Goal: Check status

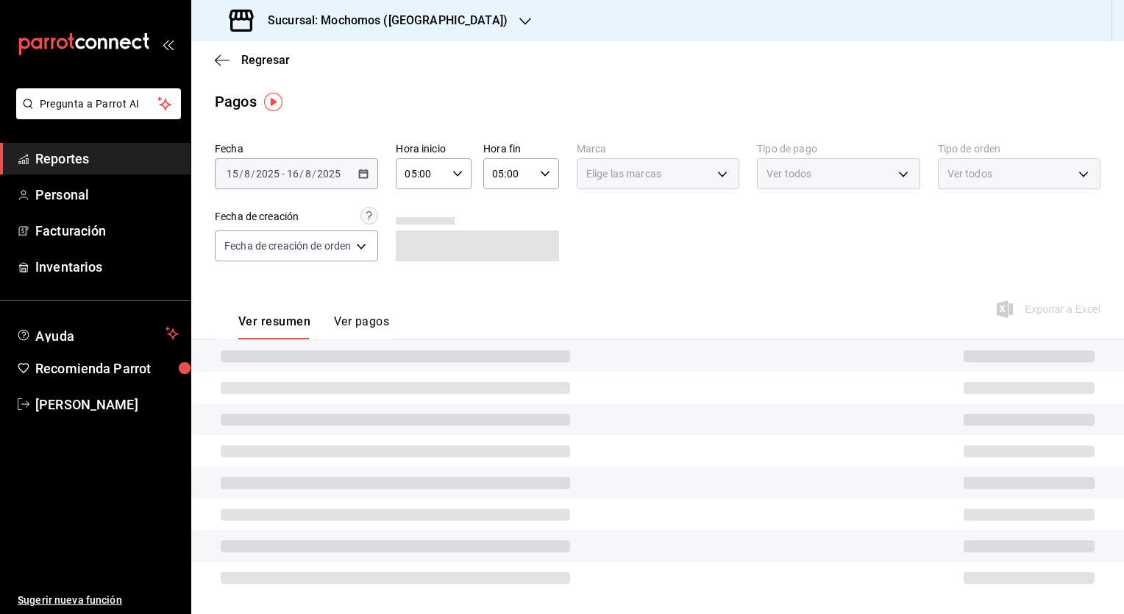
click at [451, 117] on main "Regresar Pagos Fecha [DATE] [DATE] - [DATE] [DATE] Hora inicio 05:00 Hora inici…" at bounding box center [657, 328] width 933 height 575
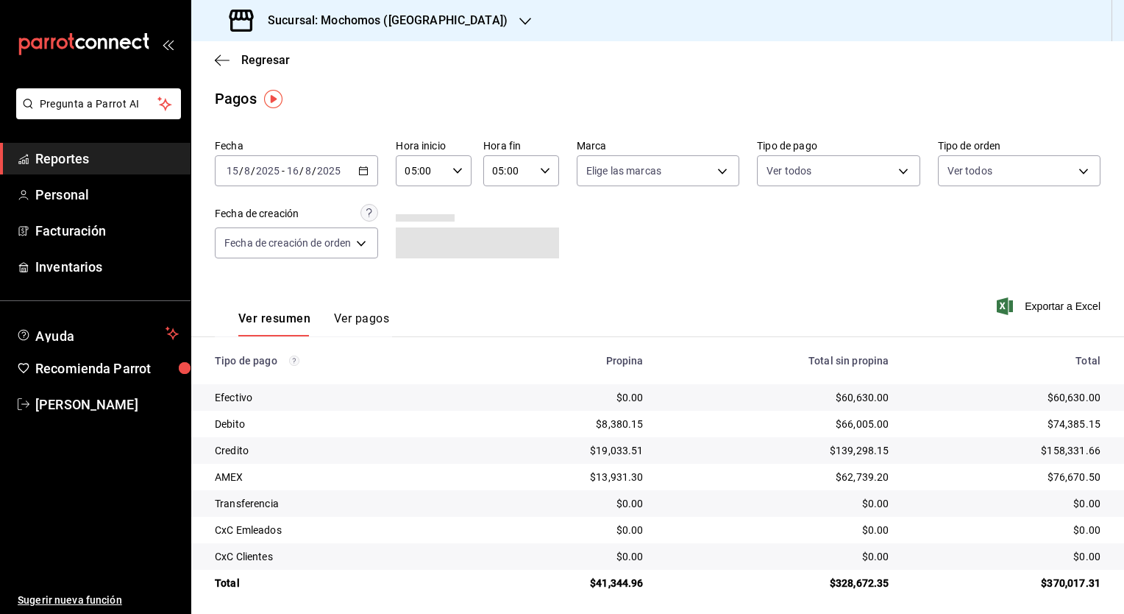
click at [372, 184] on div "[DATE] [DATE] - [DATE] [DATE]" at bounding box center [296, 170] width 163 height 31
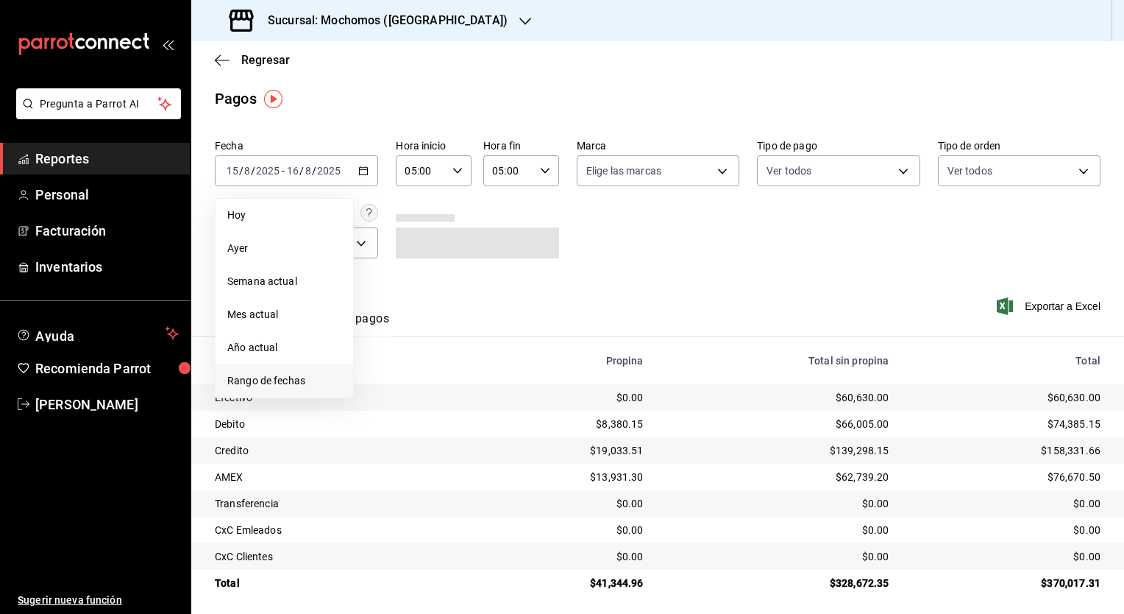
click at [268, 375] on span "Rango de fechas" at bounding box center [284, 380] width 114 height 15
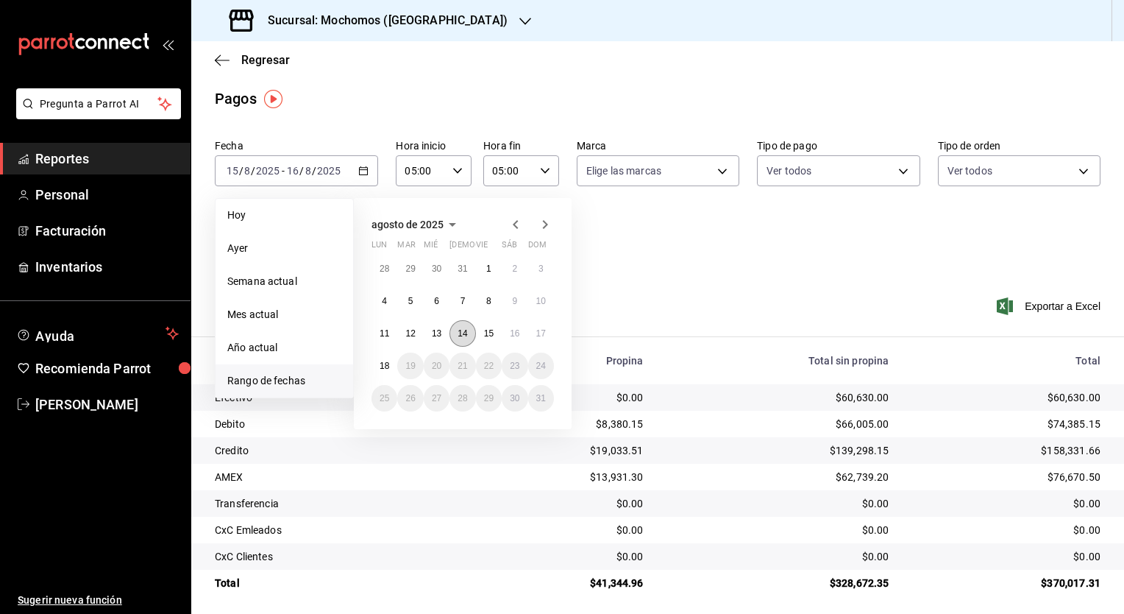
click at [458, 337] on abbr "14" at bounding box center [463, 333] width 10 height 10
click at [495, 330] on button "15" at bounding box center [489, 333] width 26 height 26
type input "00:00"
type input "23:59"
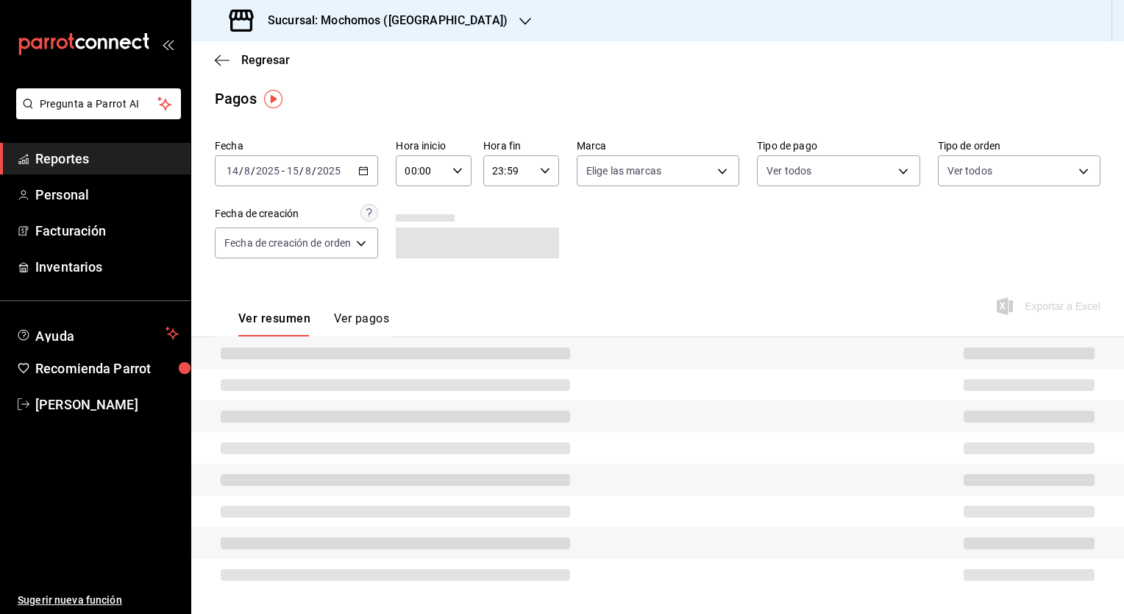
click at [459, 171] on icon "button" at bounding box center [458, 171] width 10 height 10
click at [422, 249] on button "05" at bounding box center [416, 237] width 32 height 29
type input "05:00"
click at [521, 164] on div at bounding box center [562, 307] width 1124 height 614
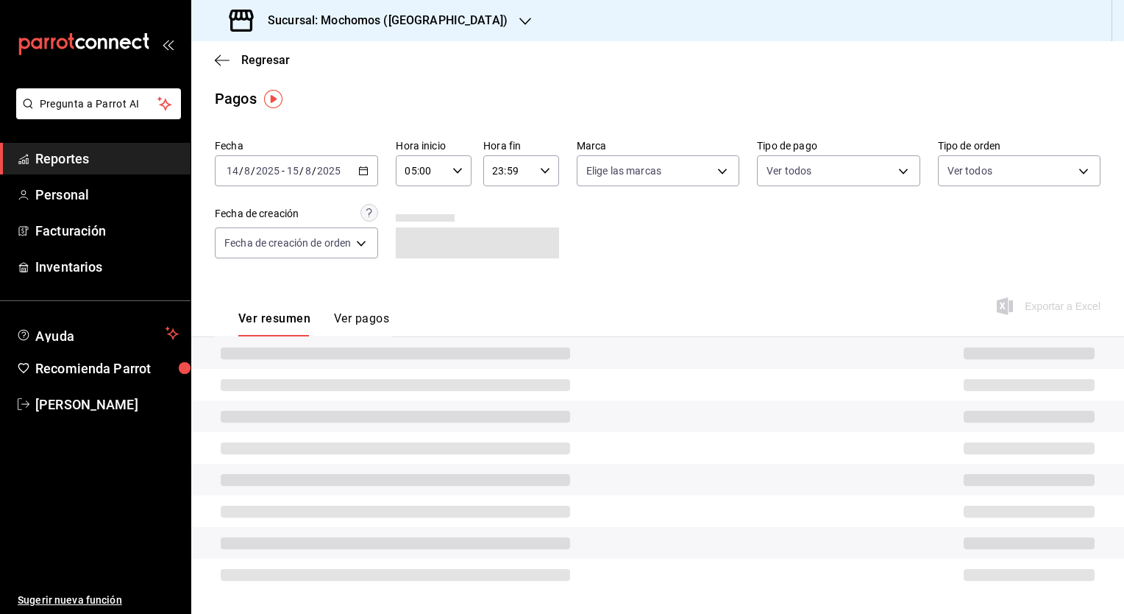
click at [545, 166] on icon "button" at bounding box center [545, 171] width 10 height 10
click at [505, 239] on button "05" at bounding box center [502, 229] width 32 height 29
click at [536, 209] on span "00" at bounding box center [540, 208] width 14 height 12
type input "05:00"
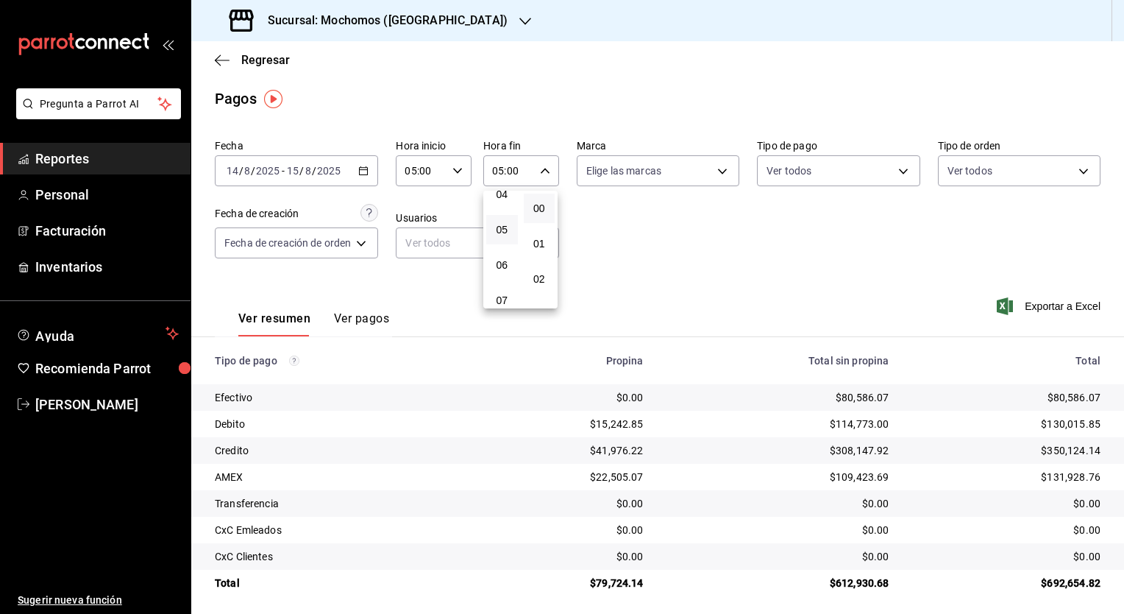
click at [683, 319] on div at bounding box center [562, 307] width 1124 height 614
click at [550, 169] on div "05:00 Hora fin" at bounding box center [521, 170] width 76 height 31
click at [545, 213] on span "00" at bounding box center [540, 208] width 14 height 12
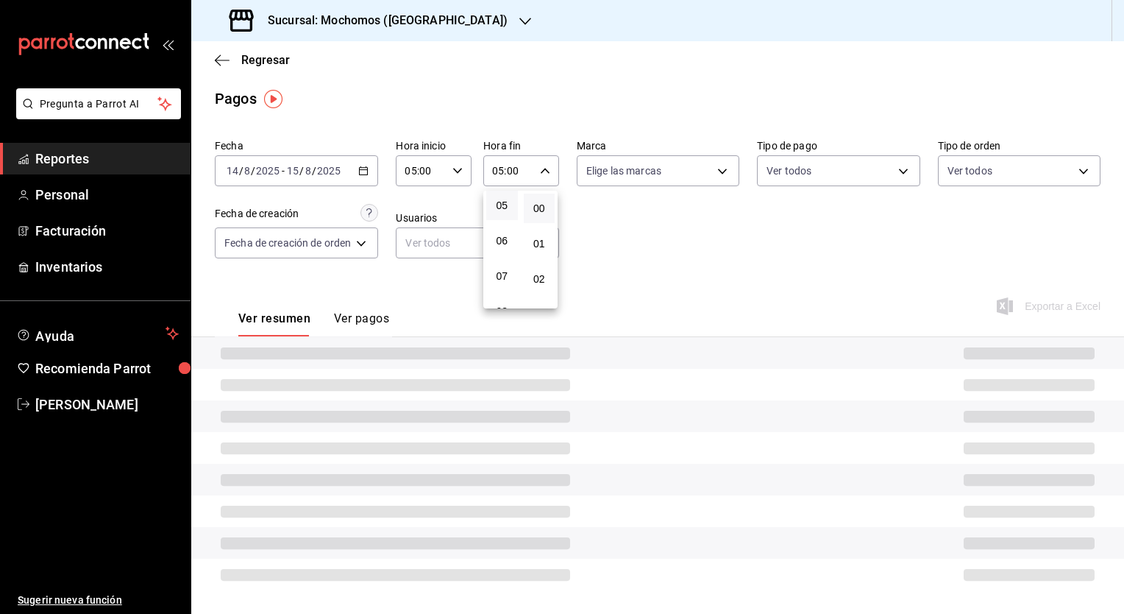
click at [741, 291] on div at bounding box center [562, 307] width 1124 height 614
